Goal: Check status: Check status

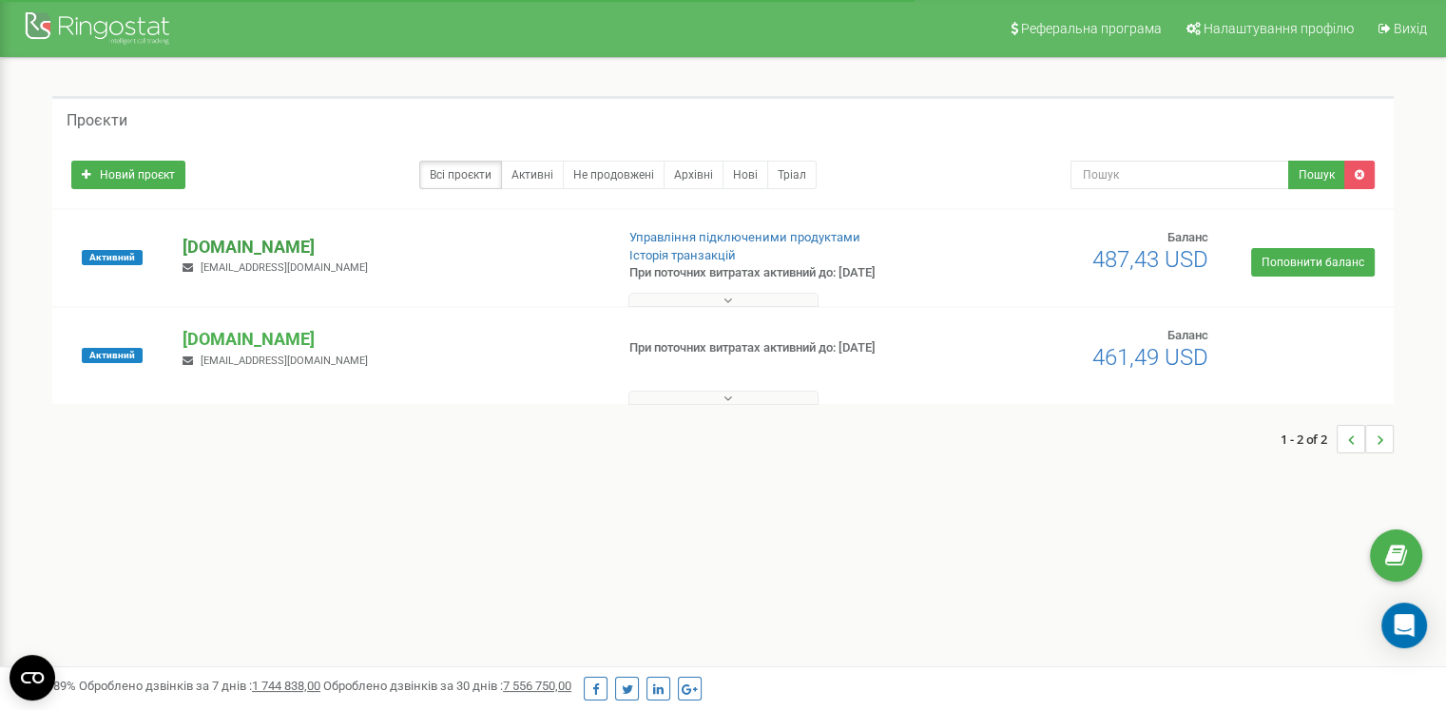
click at [251, 236] on p "[DOMAIN_NAME]" at bounding box center [391, 247] width 416 height 25
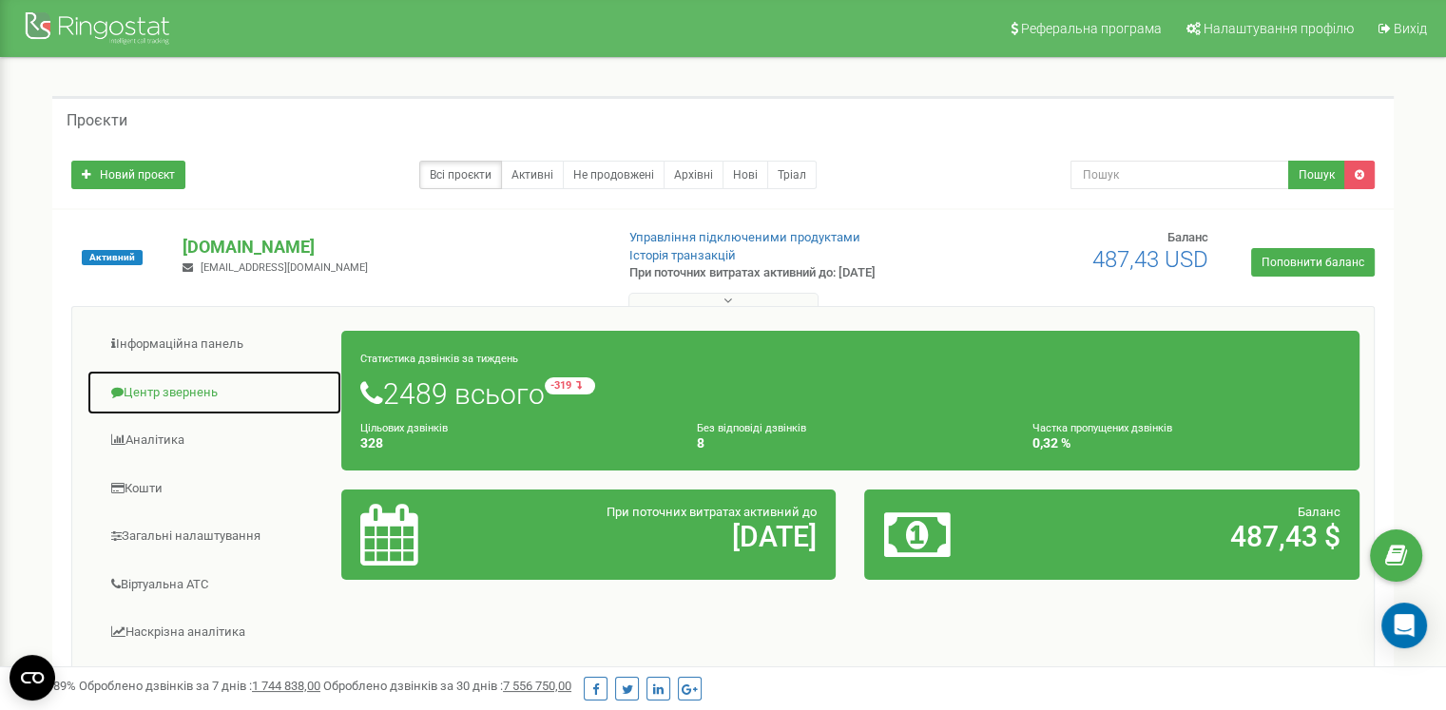
click at [169, 386] on link "Центр звернень" at bounding box center [215, 393] width 256 height 47
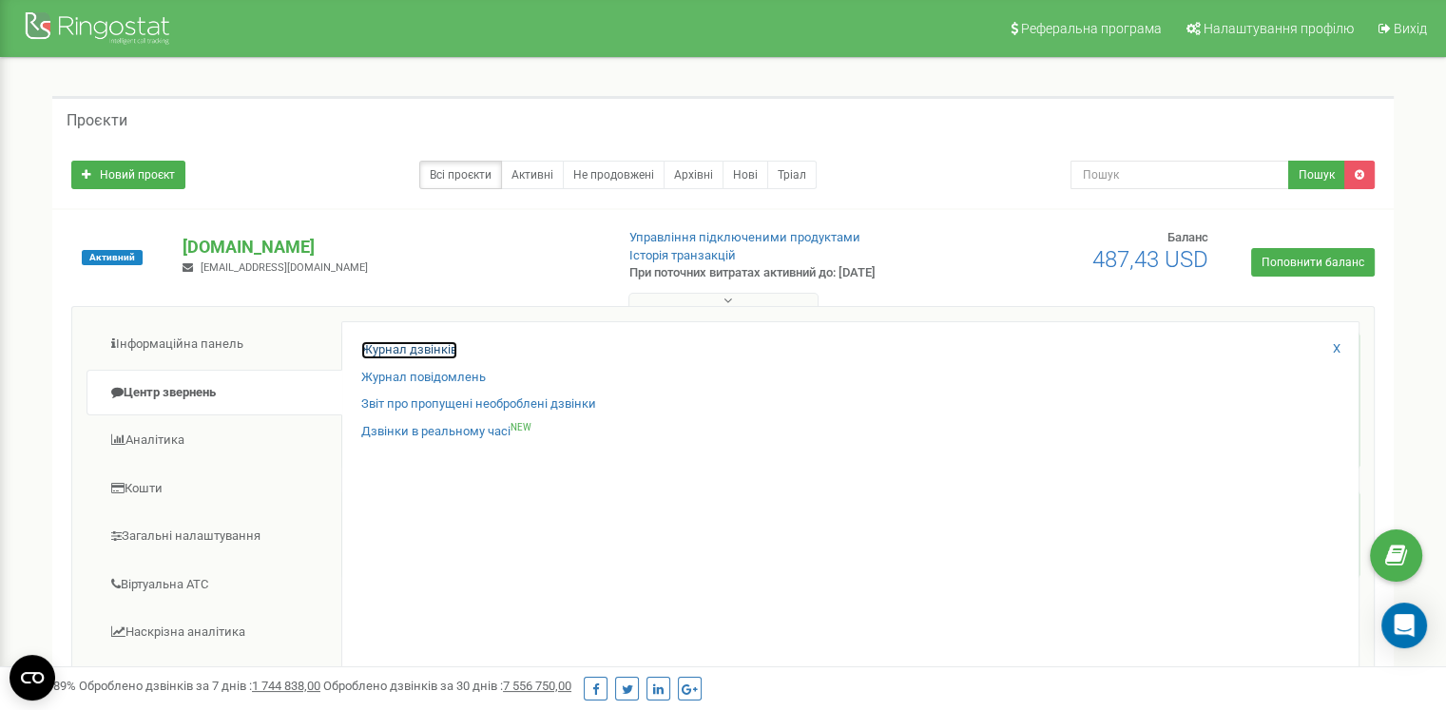
click at [399, 343] on link "Журнал дзвінків" at bounding box center [409, 350] width 96 height 18
